Goal: Transaction & Acquisition: Subscribe to service/newsletter

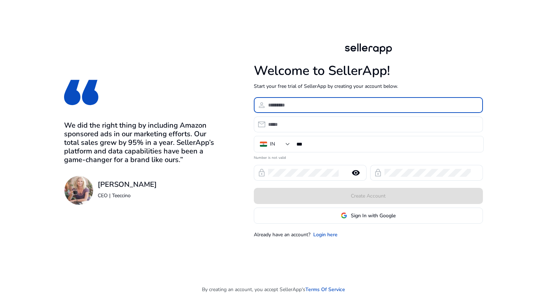
click at [331, 106] on input at bounding box center [372, 105] width 209 height 8
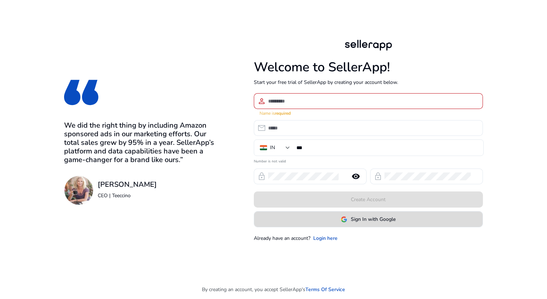
click at [361, 216] on span "Sign In with Google" at bounding box center [373, 219] width 45 height 8
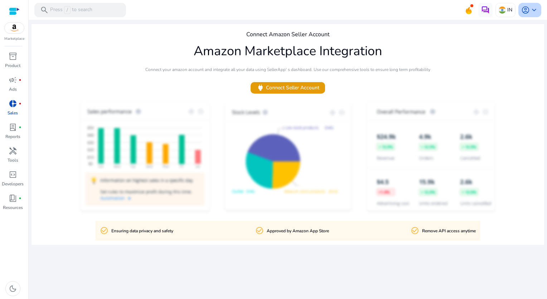
click at [530, 10] on span "keyboard_arrow_down" at bounding box center [534, 10] width 9 height 9
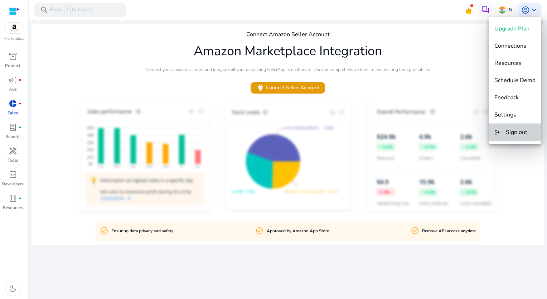
click at [508, 132] on span "Sign out" at bounding box center [516, 132] width 21 height 8
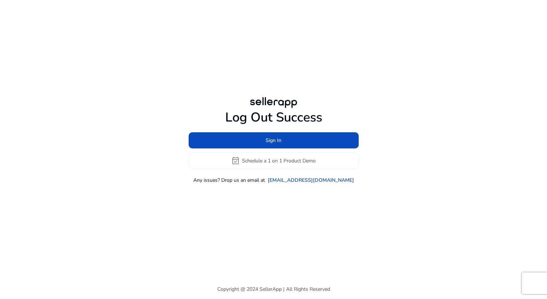
click at [309, 150] on div "Sign In event_available Schedule a 1 on 1 Product Demo" at bounding box center [274, 150] width 170 height 37
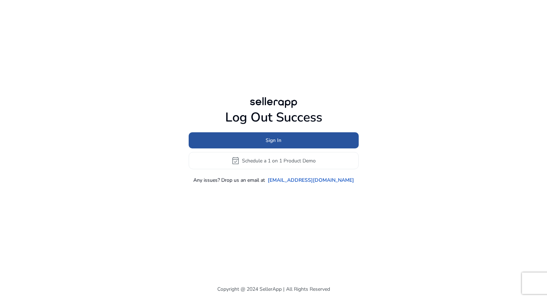
click at [319, 141] on span at bounding box center [274, 140] width 170 height 17
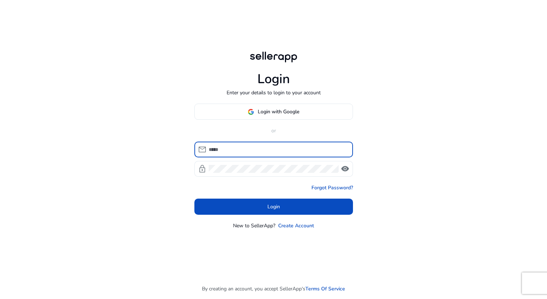
type input "**********"
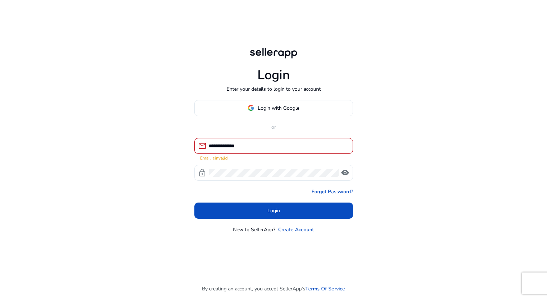
click at [343, 168] on span "visibility" at bounding box center [345, 172] width 9 height 9
